Goal: Navigation & Orientation: Find specific page/section

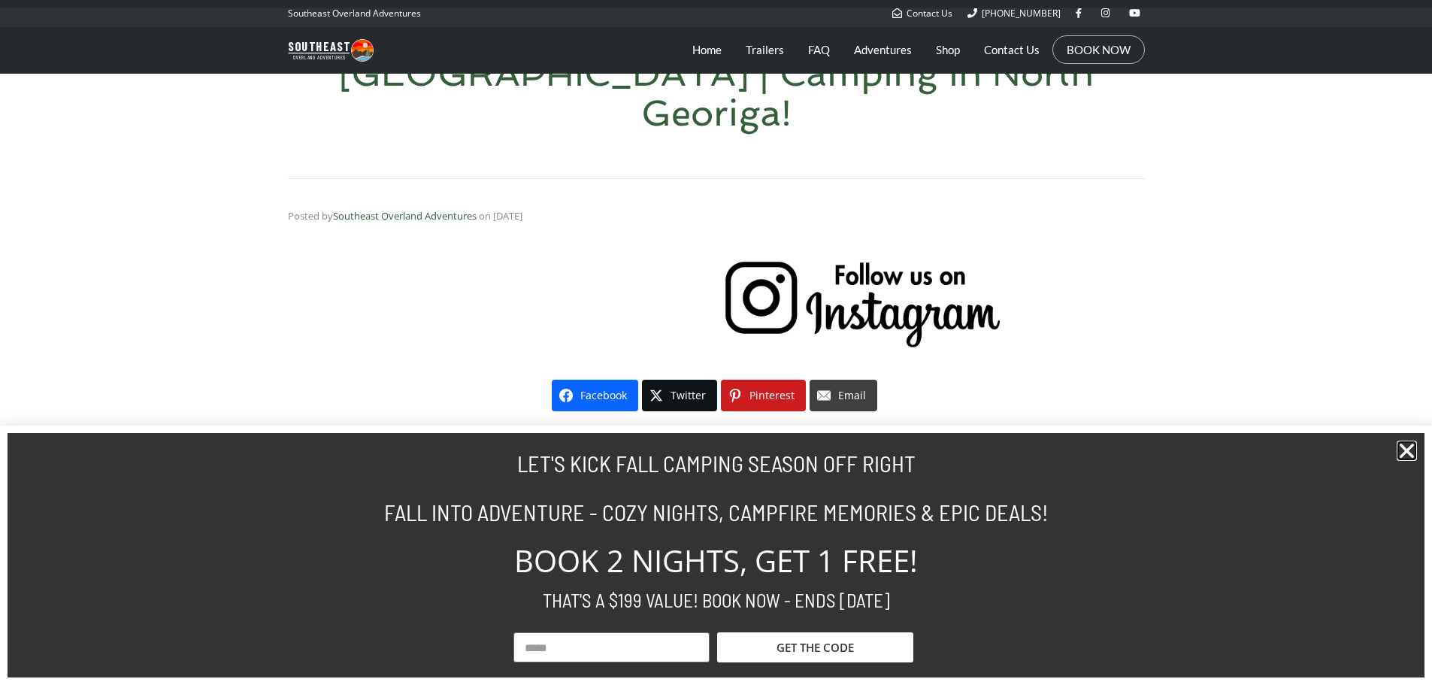
scroll to position [226, 0]
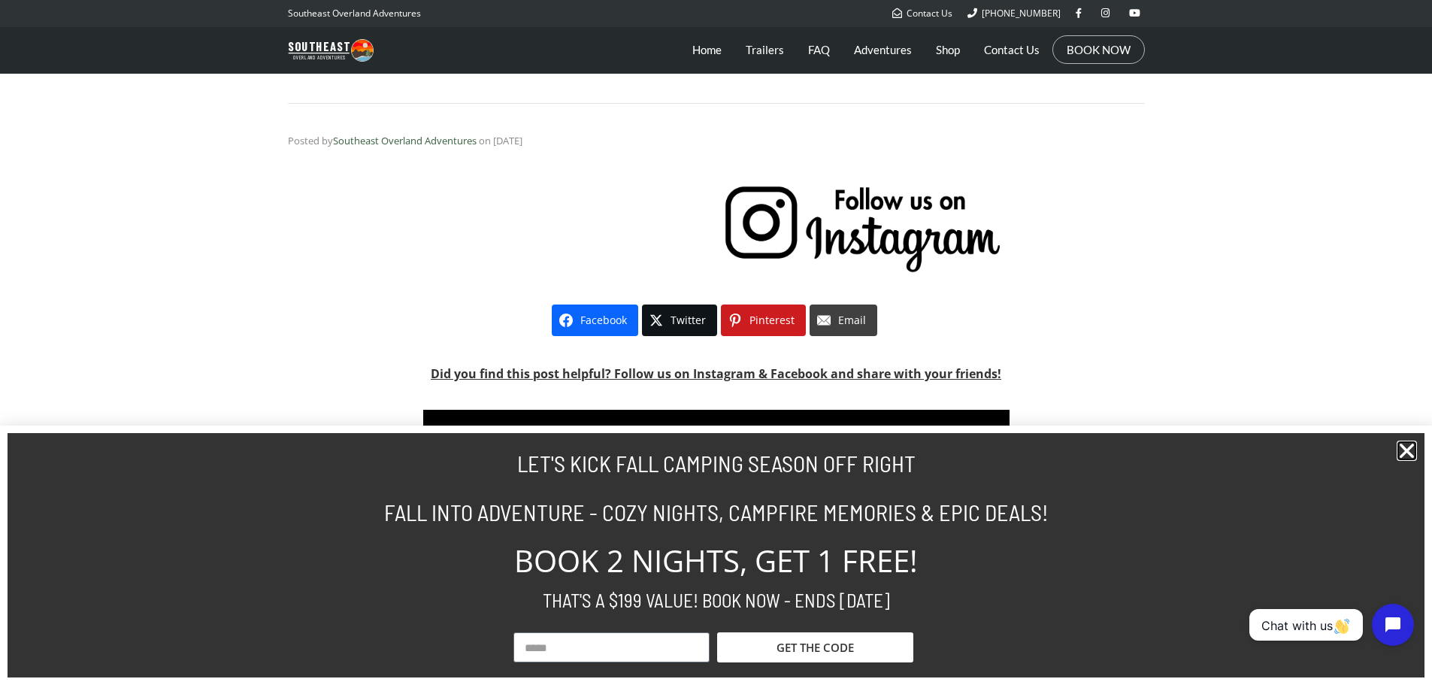
click at [1412, 449] on icon "Close" at bounding box center [1407, 451] width 20 height 20
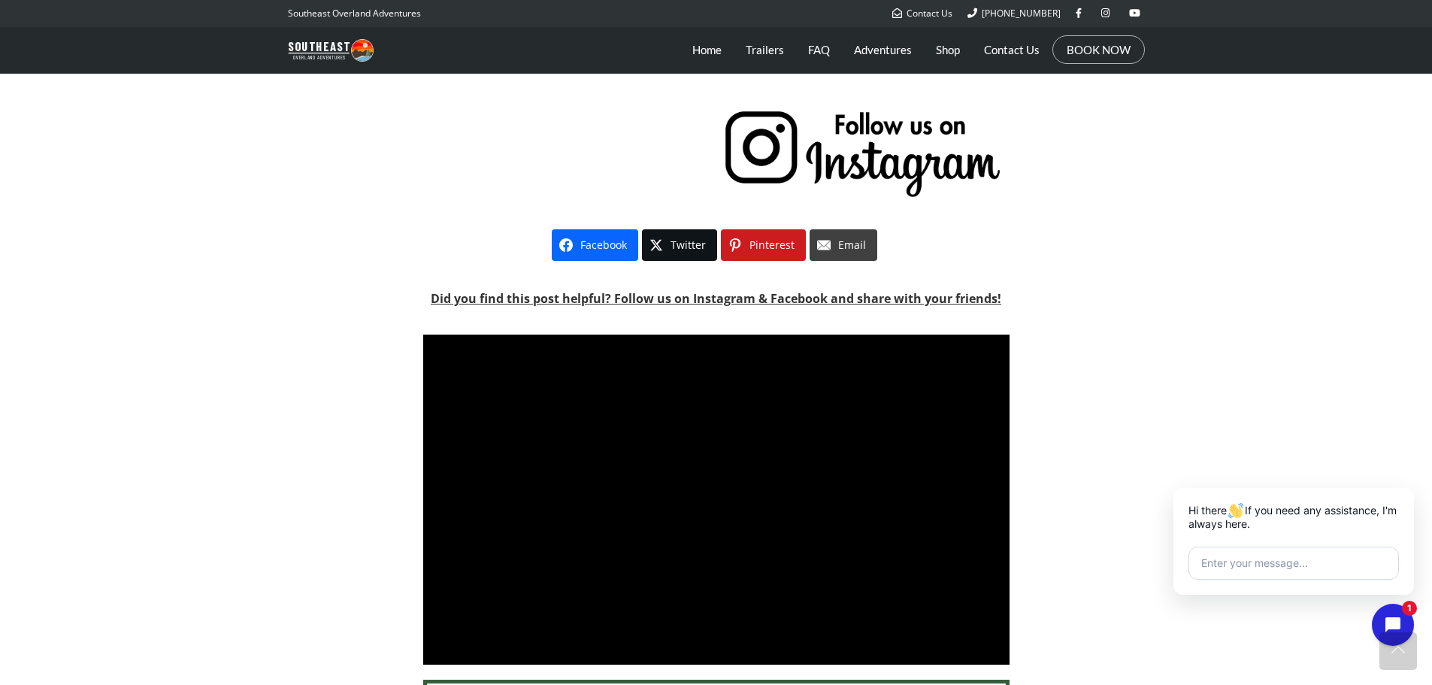
scroll to position [0, 0]
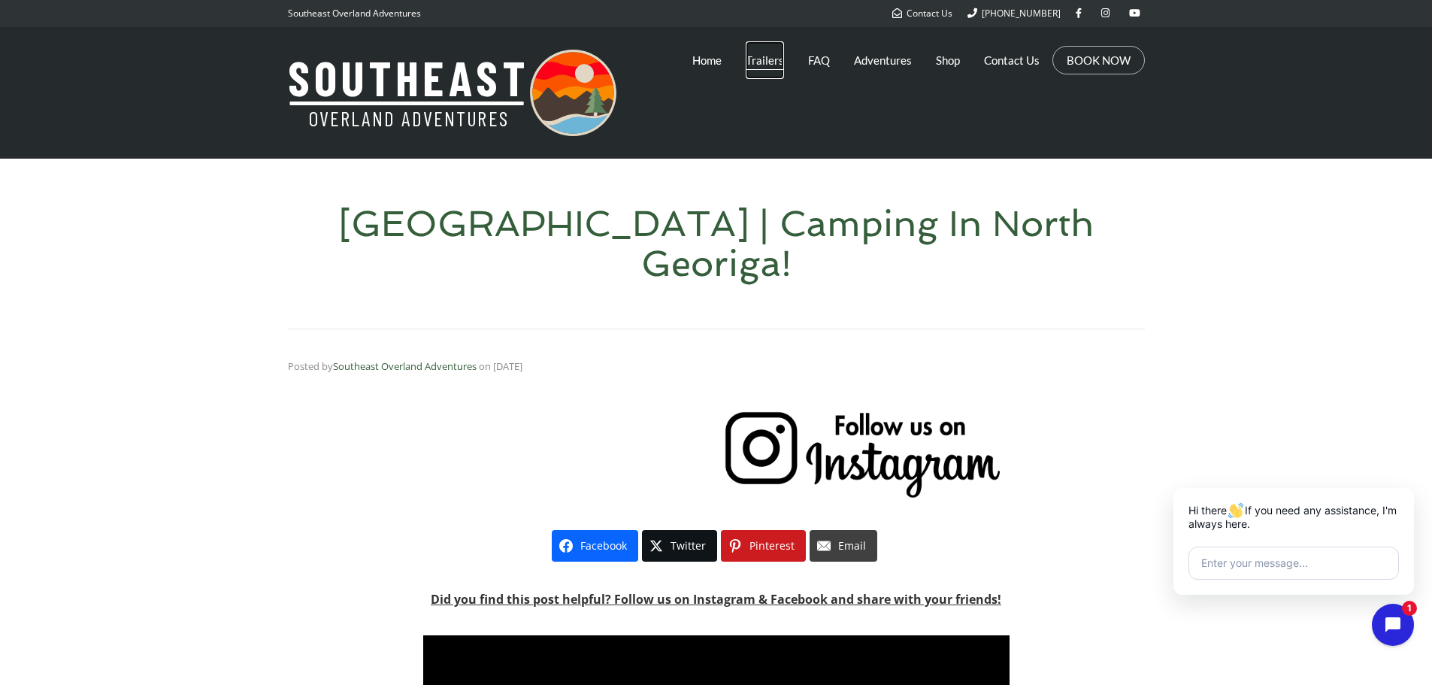
click at [762, 56] on link "Trailers" at bounding box center [765, 60] width 38 height 38
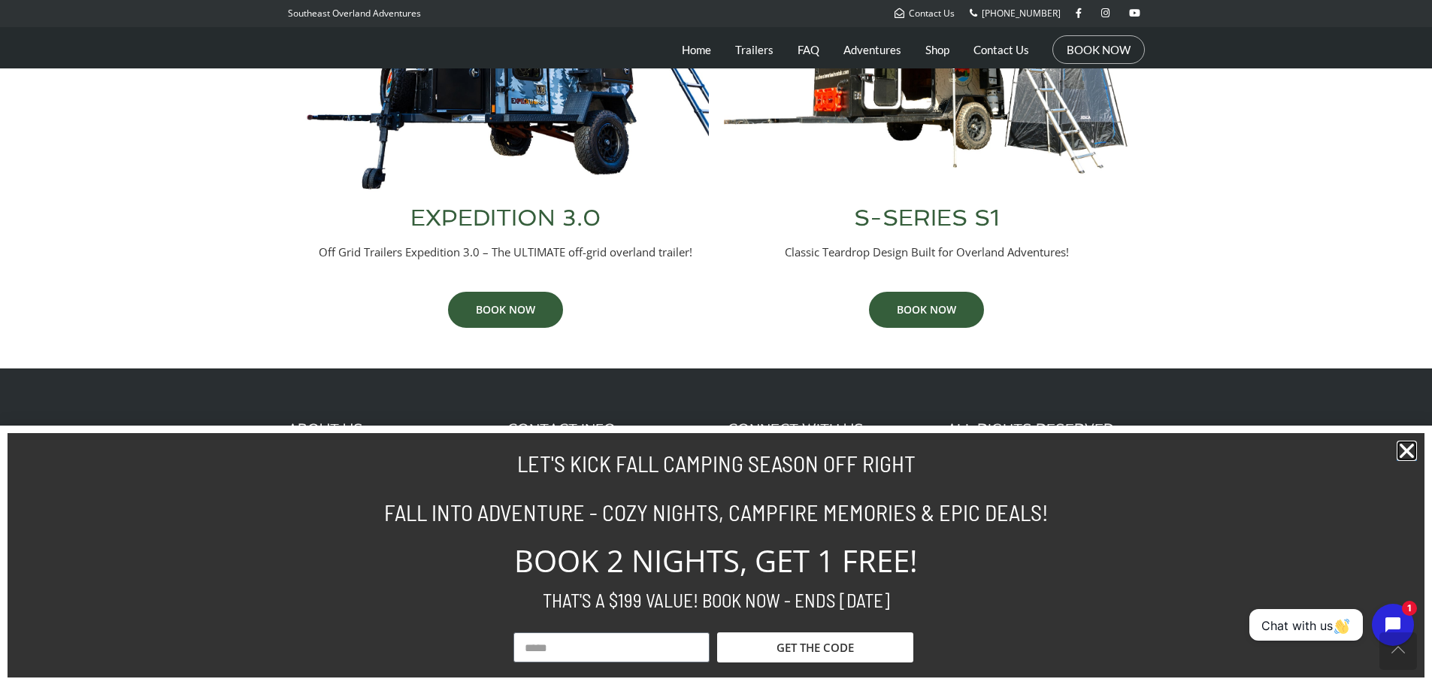
scroll to position [790, 0]
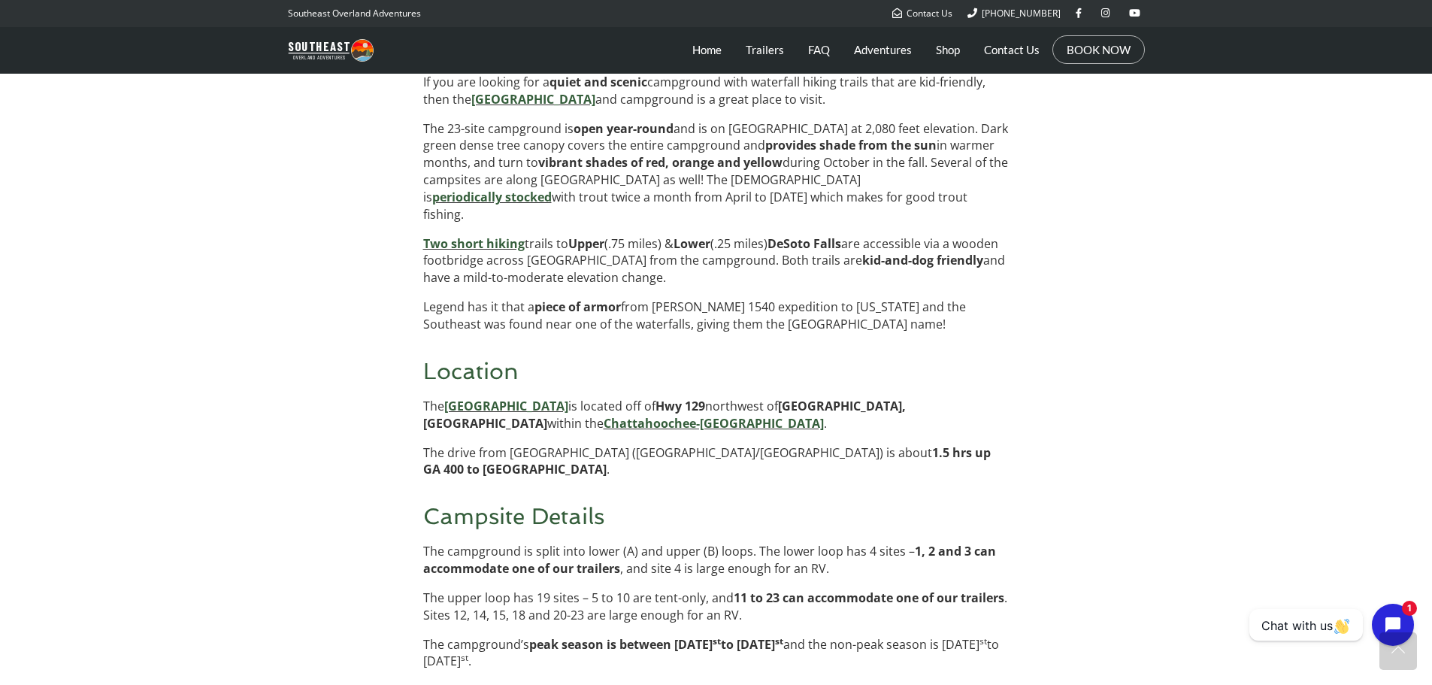
scroll to position [1429, 0]
